Goal: Transaction & Acquisition: Subscribe to service/newsletter

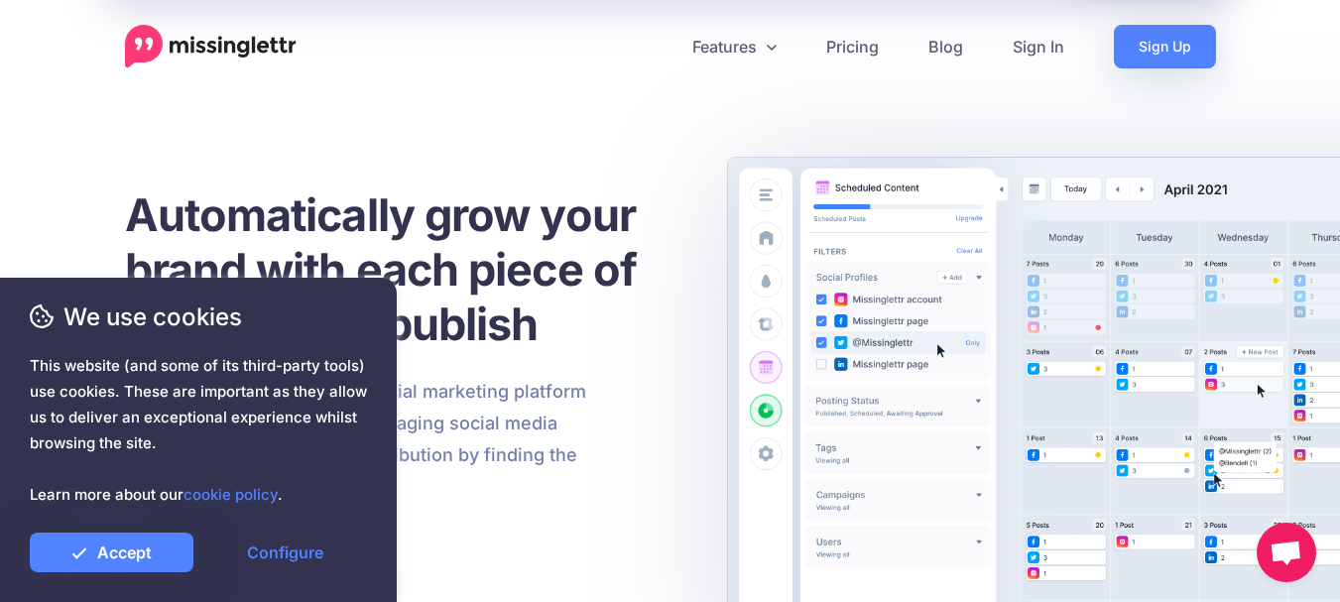
click at [1146, 46] on link "Sign Up" at bounding box center [1164, 47] width 102 height 44
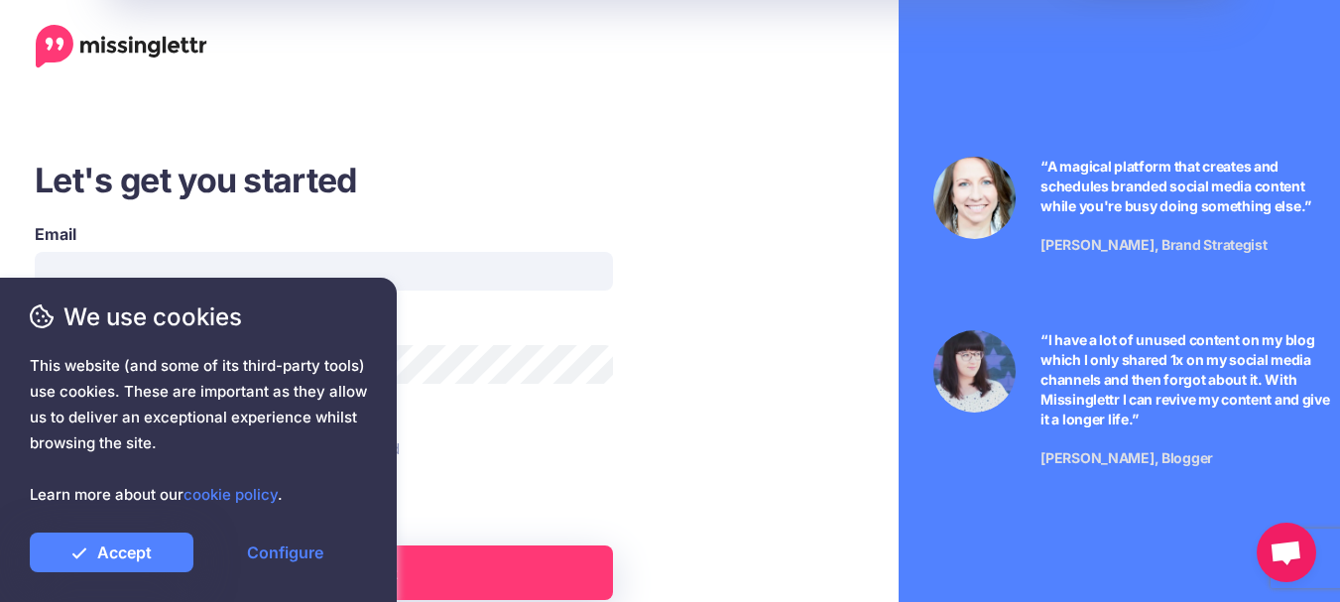
click at [133, 280] on div "We use cookies This website (and some of its third-party tools) use cookies. Th…" at bounding box center [198, 440] width 397 height 324
click at [166, 246] on div "Email" at bounding box center [324, 256] width 578 height 68
click at [136, 557] on link "Accept" at bounding box center [112, 552] width 164 height 40
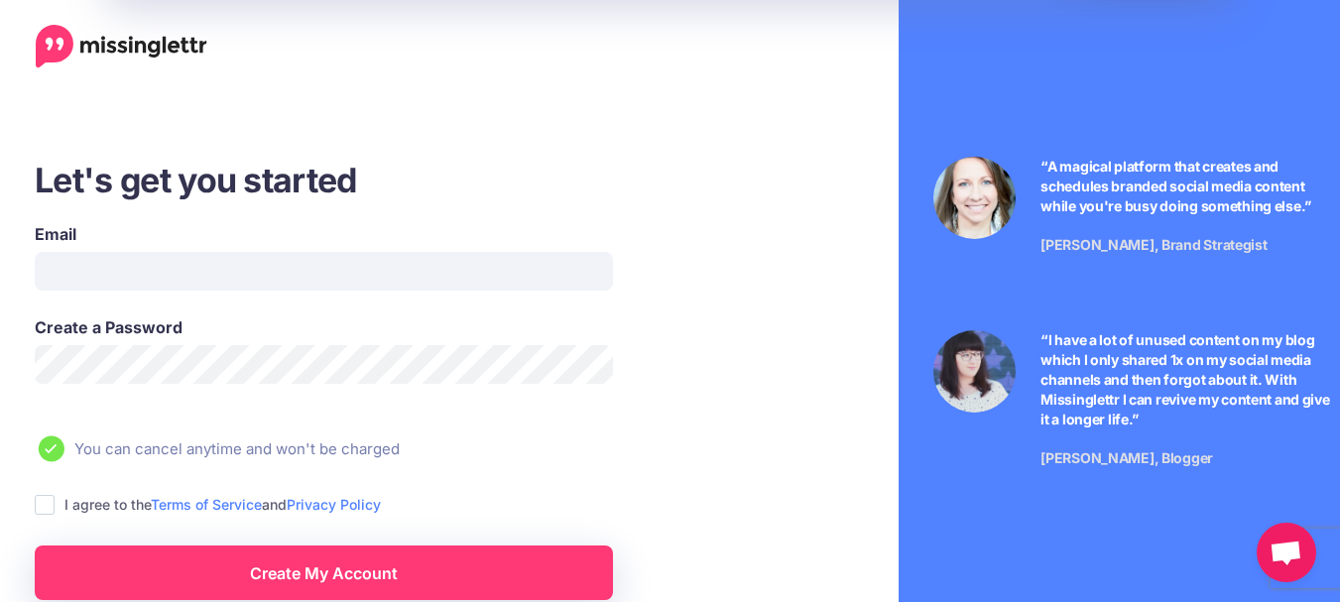
click at [117, 278] on div "We use cookies This website (and some of its third-party tools) use cookies. Th…" at bounding box center [198, 440] width 397 height 324
click at [75, 260] on input "Email" at bounding box center [324, 271] width 578 height 39
type input "**********"
click at [79, 356] on span "This website (and some of its third-party tools) use cookies. These are importa…" at bounding box center [198, 430] width 337 height 155
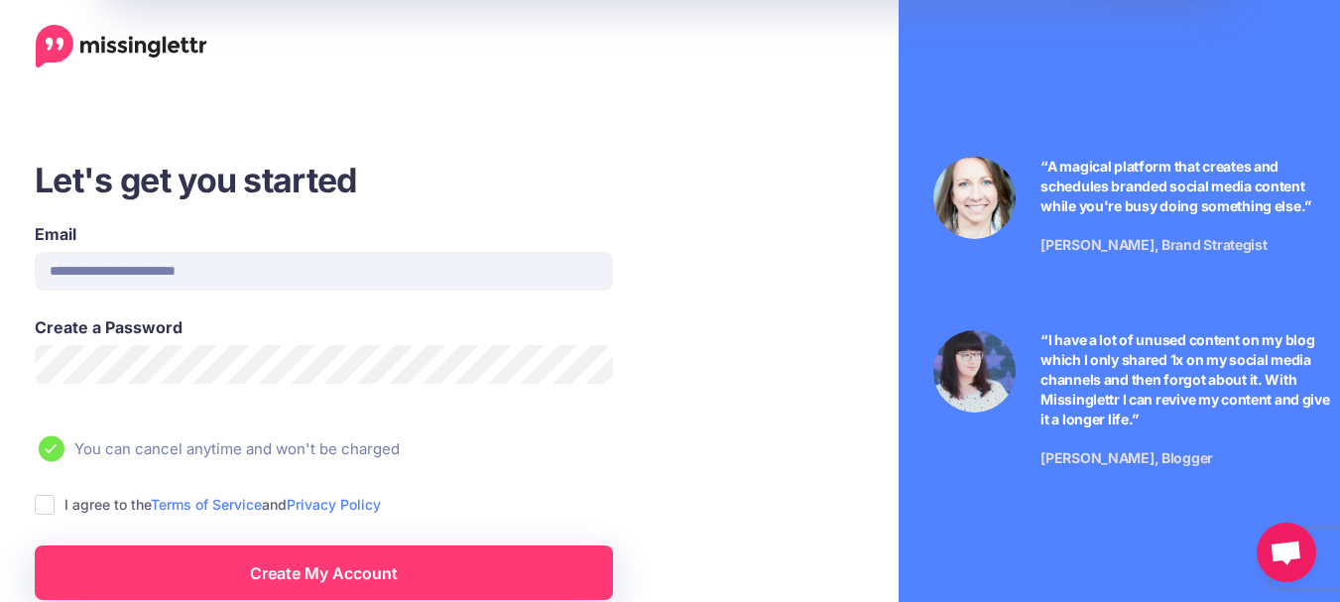
click at [69, 369] on span "This website (and some of its third-party tools) use cookies. These are importa…" at bounding box center [198, 430] width 337 height 155
click at [71, 365] on span "This website (and some of its third-party tools) use cookies. These are importa…" at bounding box center [198, 430] width 337 height 155
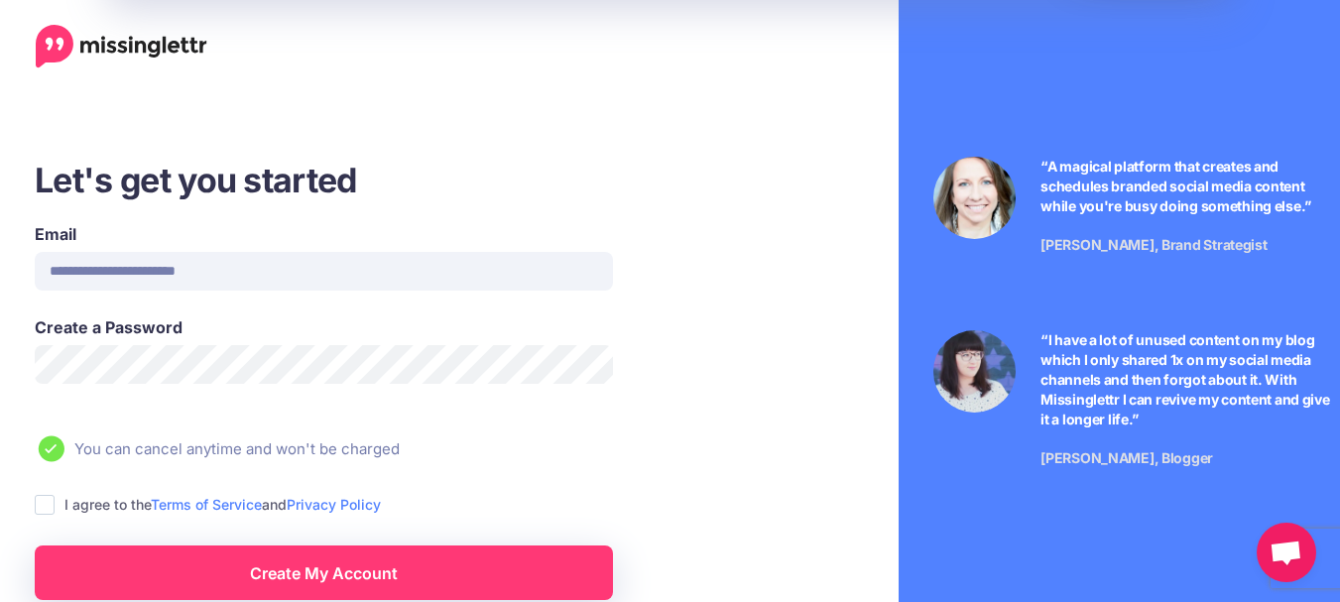
click at [73, 359] on span "This website (and some of its third-party tools) use cookies. These are importa…" at bounding box center [198, 430] width 337 height 155
click at [44, 503] on span "This website (and some of its third-party tools) use cookies. These are importa…" at bounding box center [198, 430] width 337 height 155
click at [43, 507] on span "This website (and some of its third-party tools) use cookies. These are importa…" at bounding box center [198, 430] width 337 height 155
click at [77, 367] on span "This website (and some of its third-party tools) use cookies. These are importa…" at bounding box center [198, 430] width 337 height 155
click at [180, 356] on span "This website (and some of its third-party tools) use cookies. These are importa…" at bounding box center [198, 430] width 337 height 155
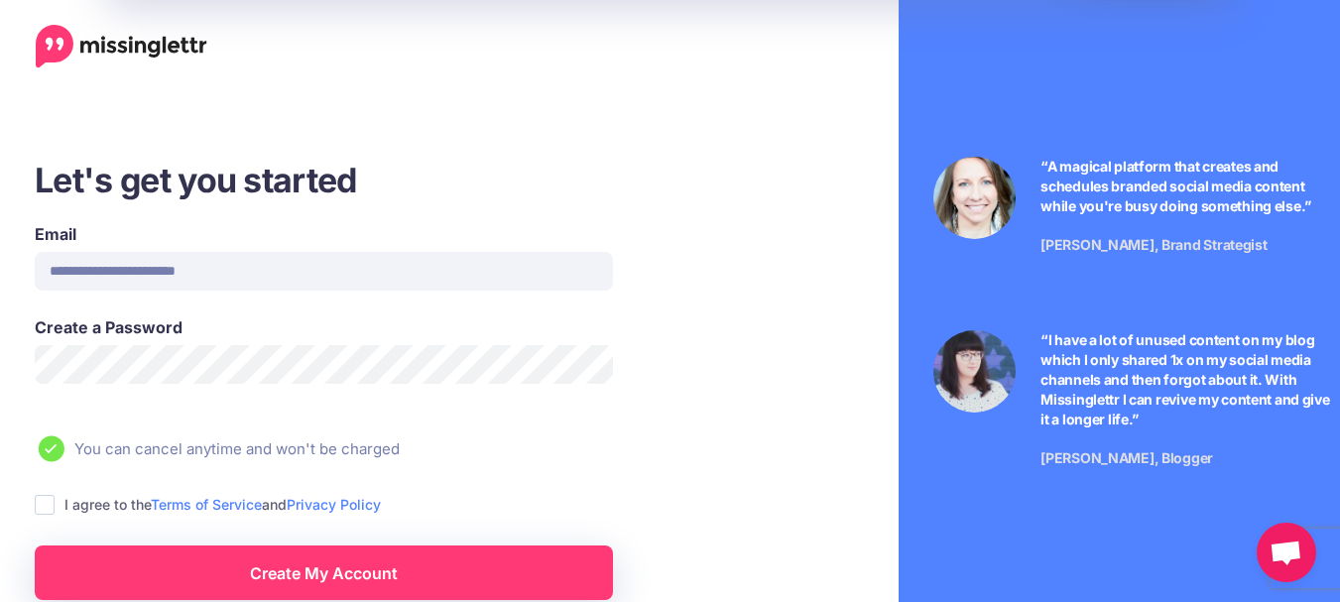
click at [180, 356] on span "This website (and some of its third-party tools) use cookies. These are importa…" at bounding box center [198, 430] width 337 height 155
click at [39, 506] on span "This website (and some of its third-party tools) use cookies. These are importa…" at bounding box center [198, 430] width 337 height 155
click at [76, 361] on span "This website (and some of its third-party tools) use cookies. These are importa…" at bounding box center [198, 430] width 337 height 155
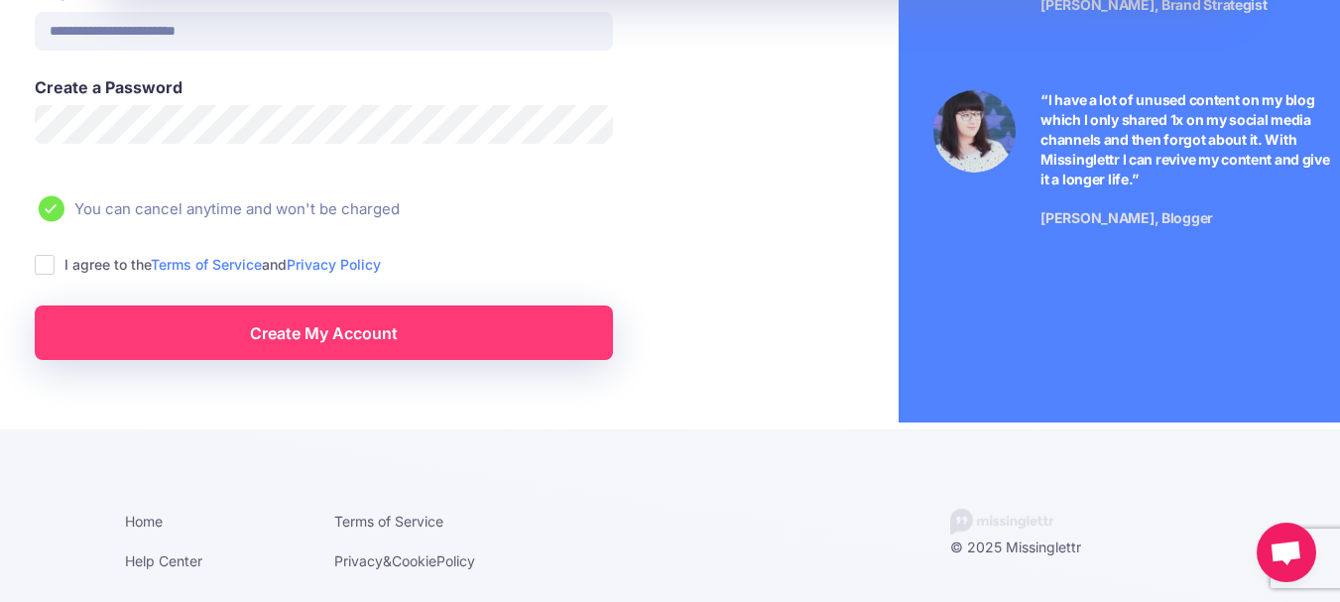
scroll to position [246, 0]
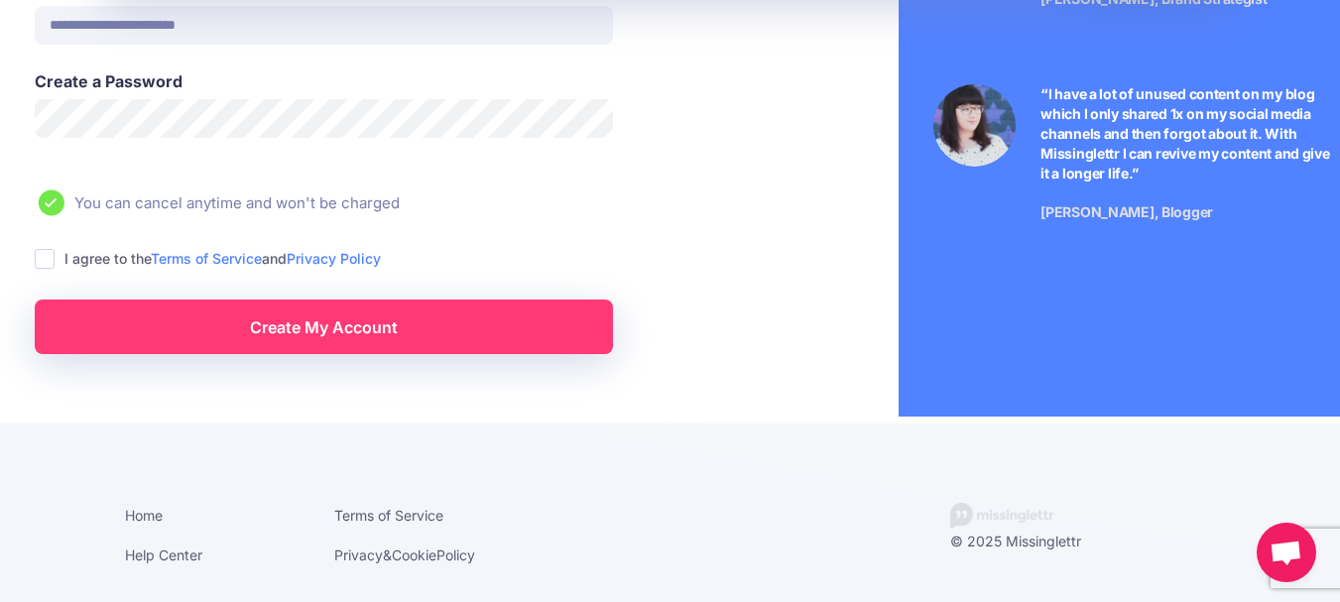
click at [60, 258] on div "I agree to the Terms of Service and Privacy Policy" at bounding box center [385, 258] width 700 height 23
click at [43, 254] on ins at bounding box center [45, 259] width 20 height 20
click at [192, 328] on span "We use cookies" at bounding box center [198, 316] width 337 height 35
click at [308, 336] on div "We use cookies This website (and some of its third-party tools) use cookies. Th…" at bounding box center [198, 435] width 337 height 273
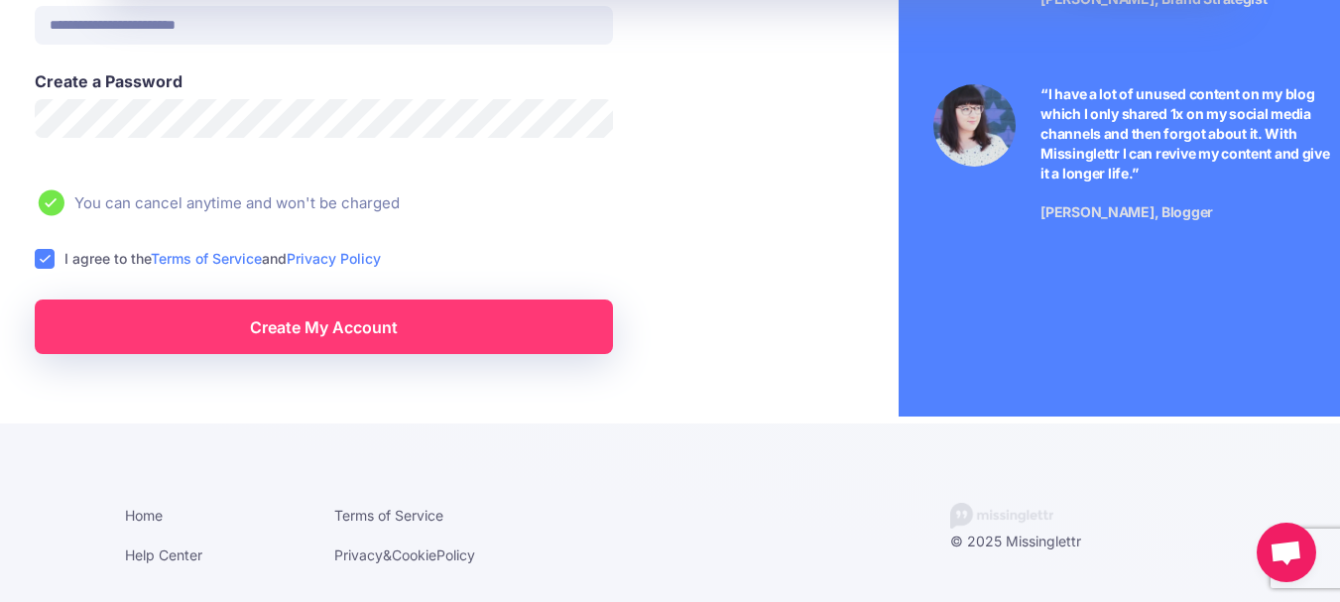
click at [263, 341] on div "We use cookies This website (and some of its third-party tools) use cookies. Th…" at bounding box center [198, 435] width 337 height 273
click at [274, 331] on span "We use cookies" at bounding box center [198, 316] width 337 height 35
click at [53, 211] on icon at bounding box center [52, 202] width 26 height 26
click at [44, 257] on ins at bounding box center [45, 259] width 20 height 20
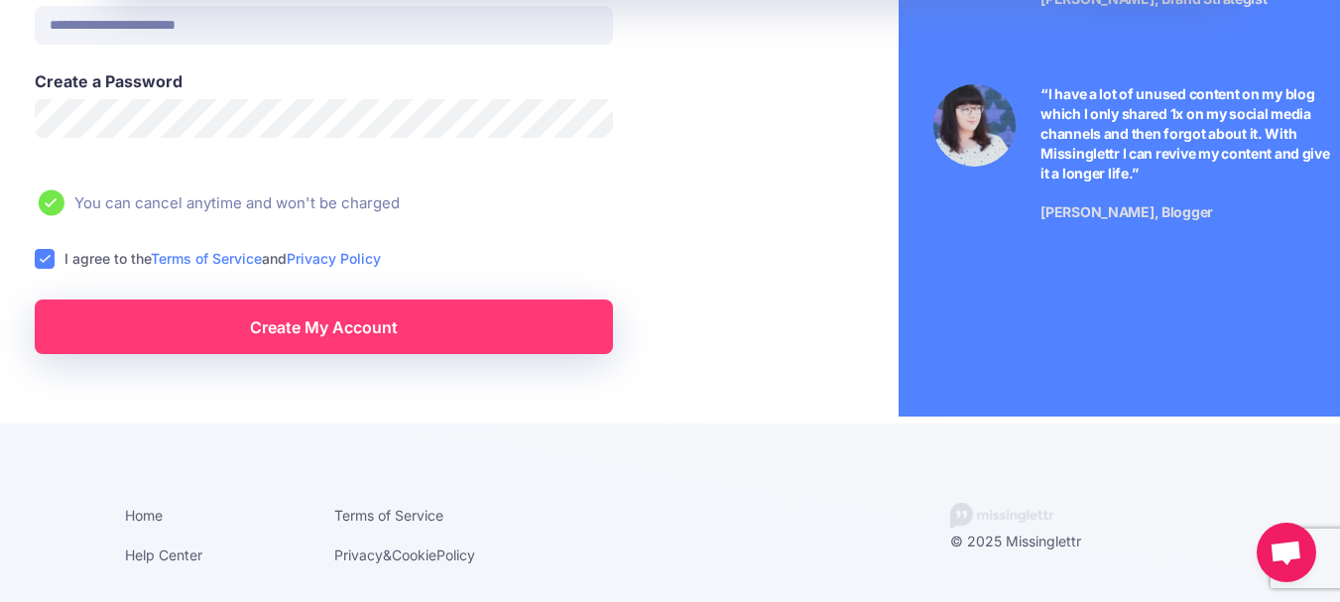
click at [258, 334] on div "We use cookies This website (and some of its third-party tools) use cookies. Th…" at bounding box center [198, 435] width 337 height 273
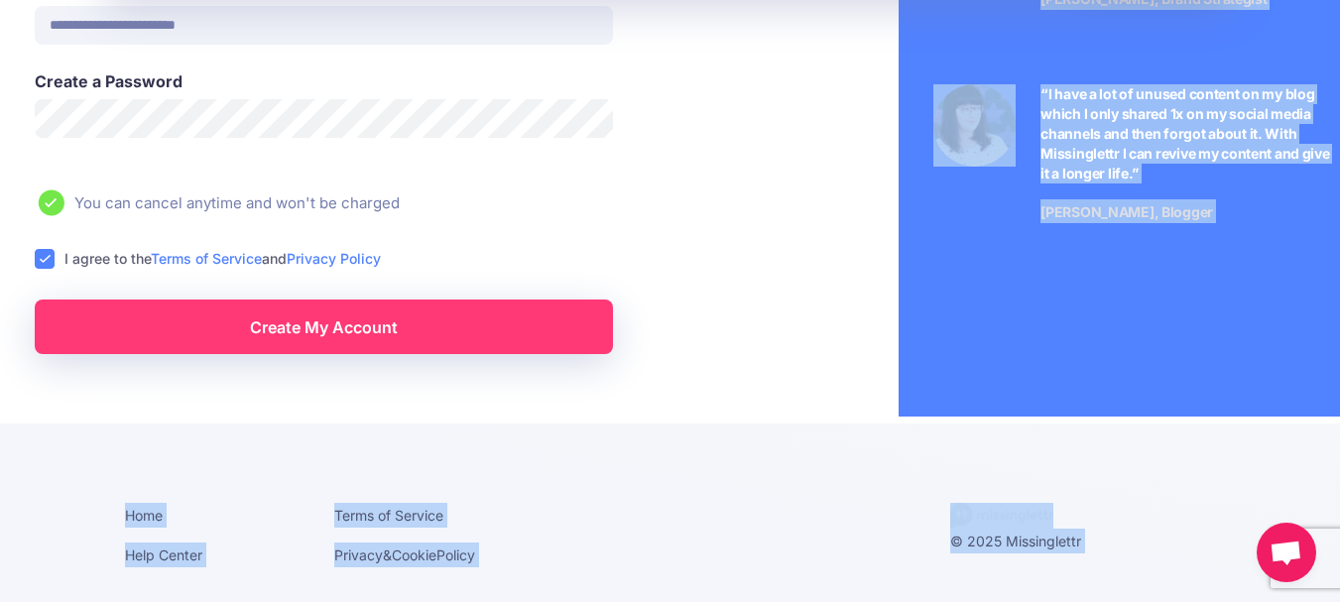
drag, startPoint x: 258, startPoint y: 334, endPoint x: 515, endPoint y: 370, distance: 259.3
click at [515, 370] on div "**********" at bounding box center [670, 178] width 1340 height 848
click at [436, 336] on link "Create My Account" at bounding box center [324, 326] width 578 height 55
click at [433, 317] on link "Create My Account" at bounding box center [324, 326] width 578 height 55
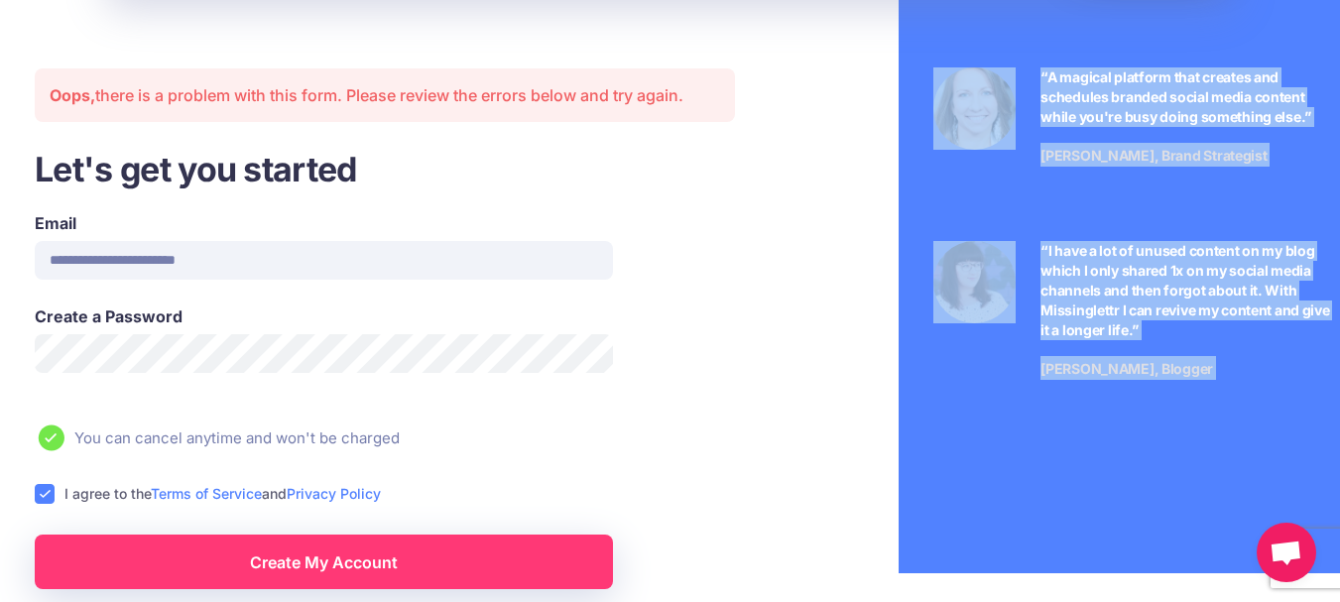
scroll to position [83, 0]
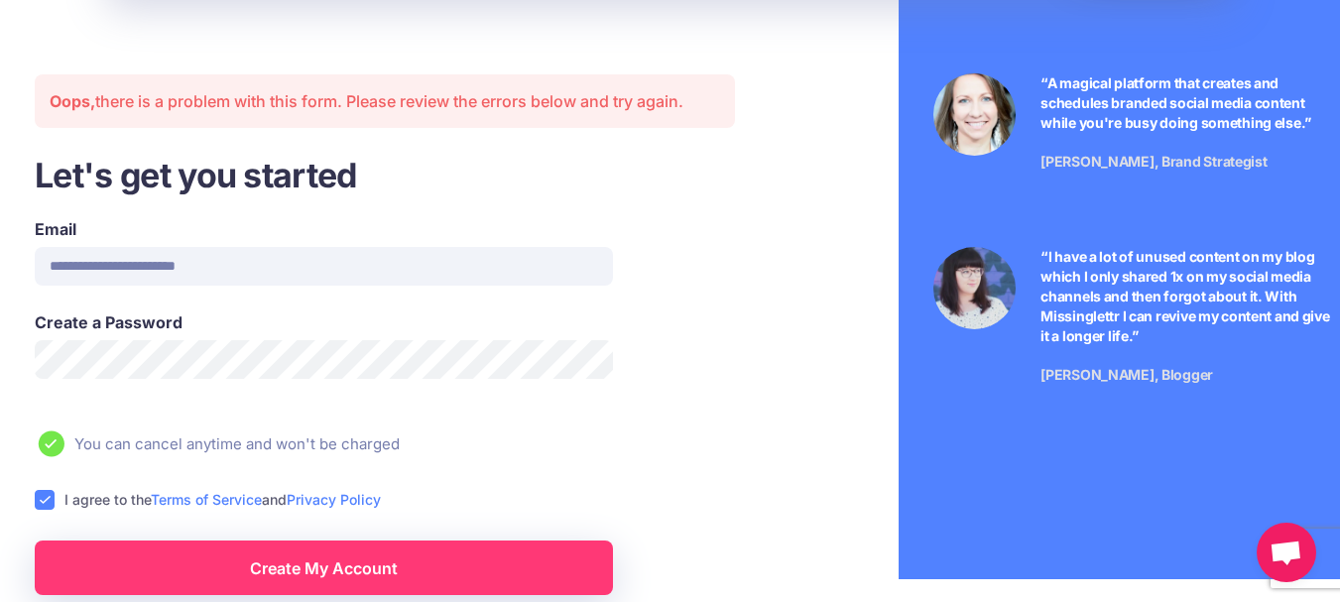
click at [742, 238] on div "**********" at bounding box center [385, 263] width 730 height 93
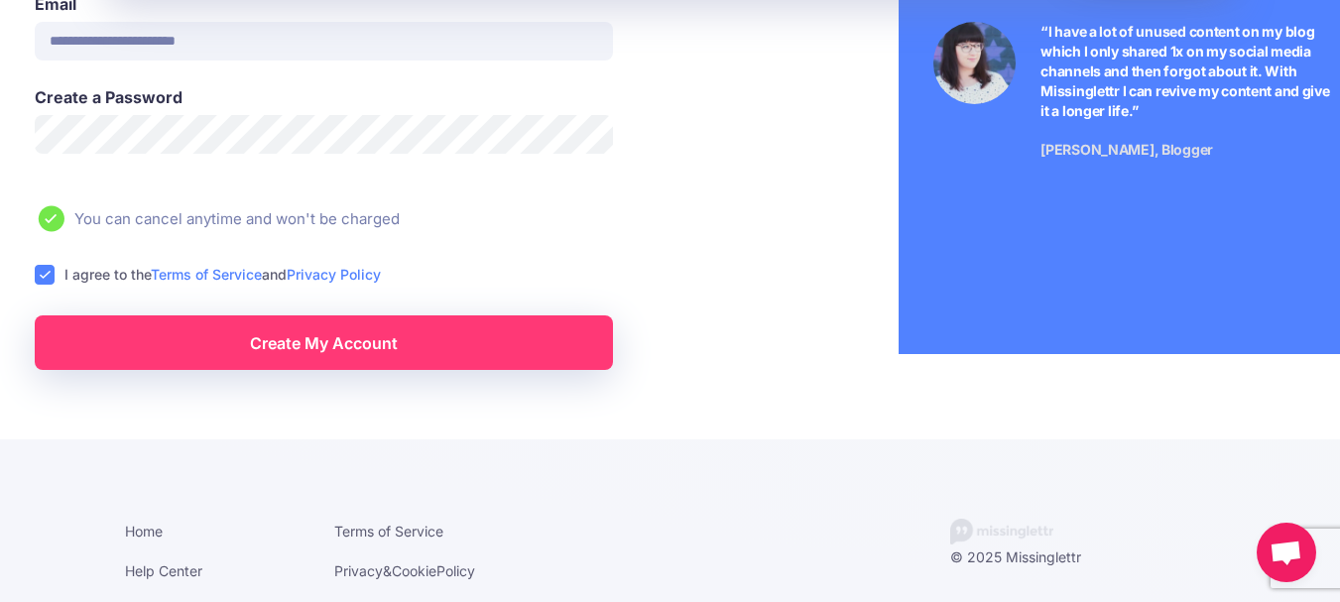
scroll to position [324, 0]
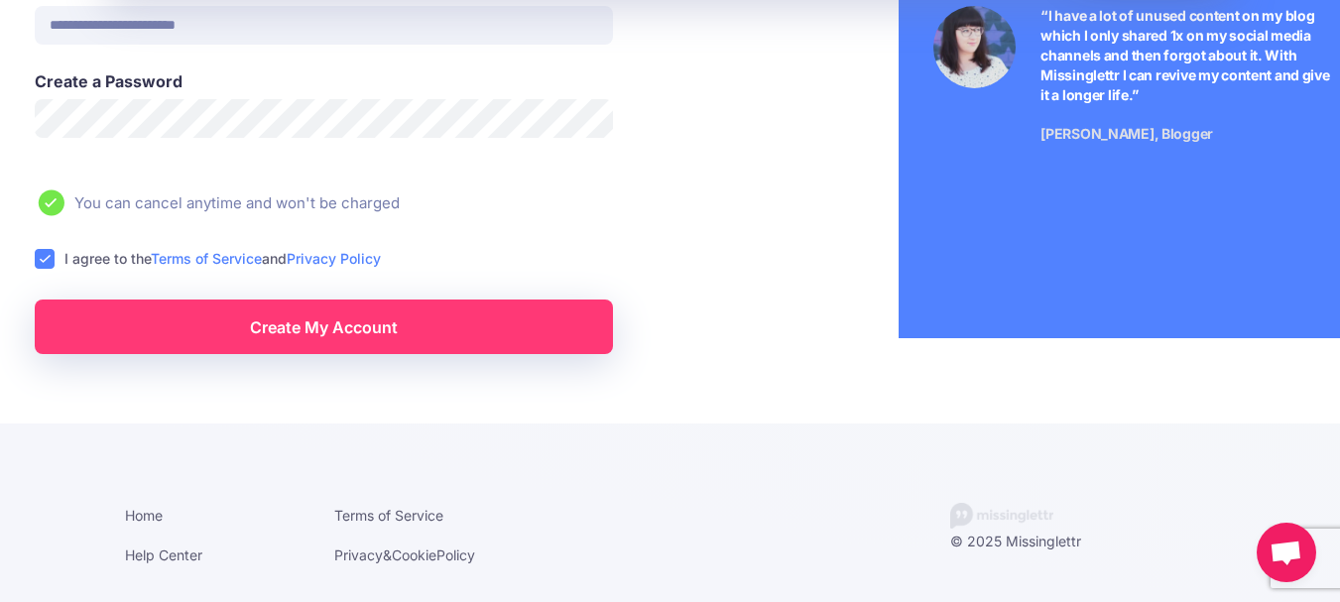
click at [428, 331] on link "Create My Account" at bounding box center [324, 326] width 578 height 55
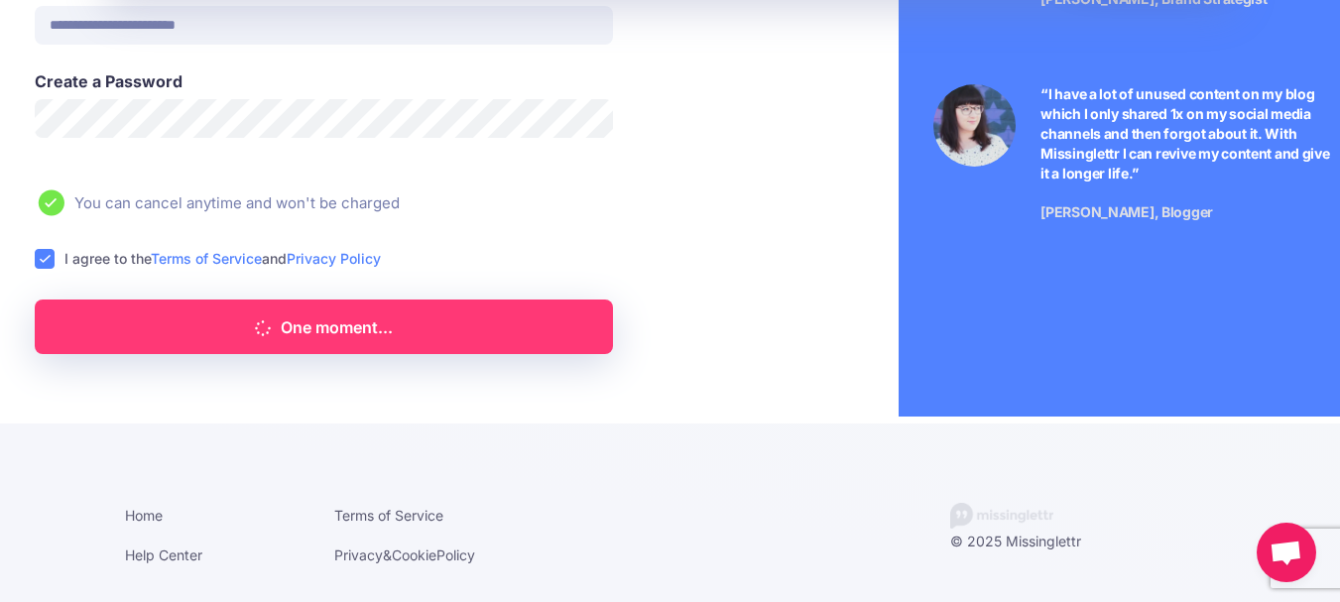
scroll to position [246, 0]
click at [55, 199] on icon at bounding box center [51, 203] width 17 height 14
click at [45, 255] on ins at bounding box center [45, 259] width 20 height 20
click at [228, 340] on div "We use cookies This website (and some of its third-party tools) use cookies. Th…" at bounding box center [198, 435] width 337 height 273
click at [40, 255] on ins at bounding box center [45, 259] width 20 height 20
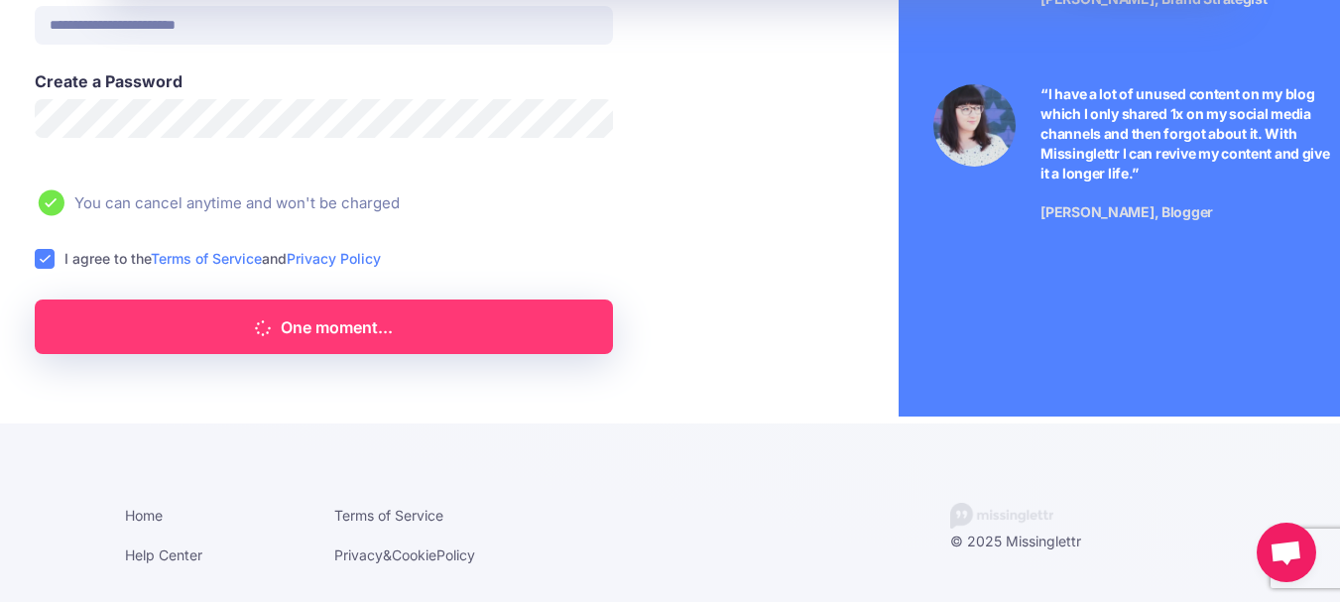
click at [183, 313] on span "We use cookies" at bounding box center [198, 316] width 337 height 35
